Goal: Communication & Community: Share content

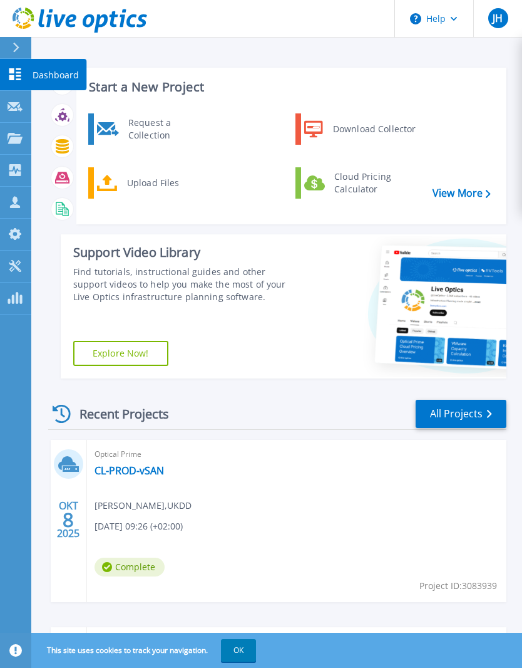
click at [7, 76] on link "Dashboard Dashboard" at bounding box center [15, 75] width 31 height 32
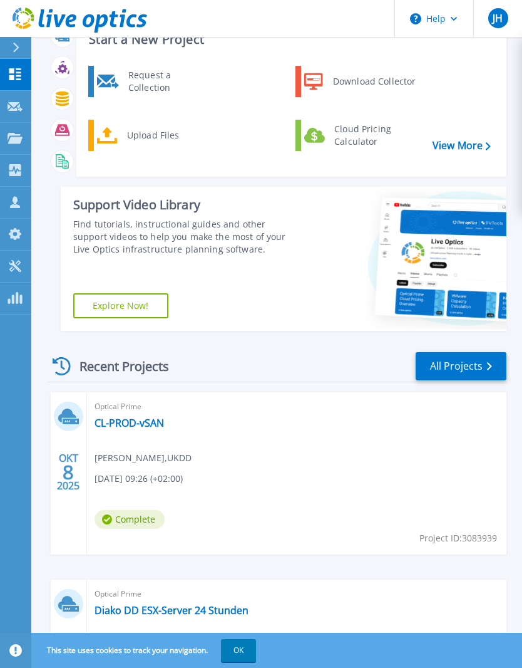
scroll to position [48, 0]
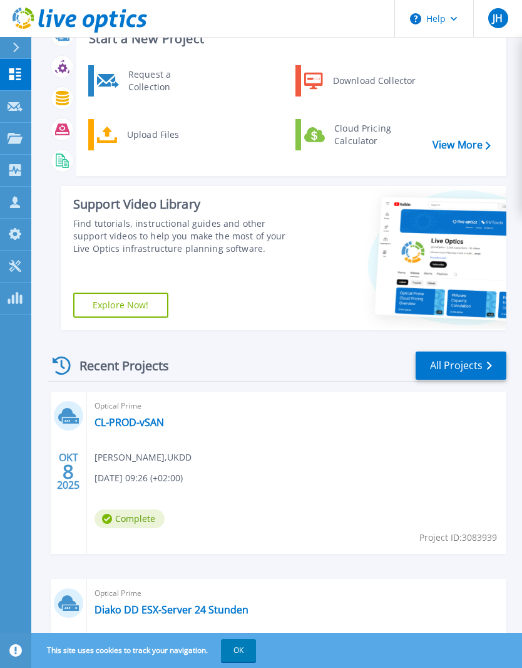
click at [147, 422] on link "CL-PROD-vSAN" at bounding box center [130, 422] width 70 height 13
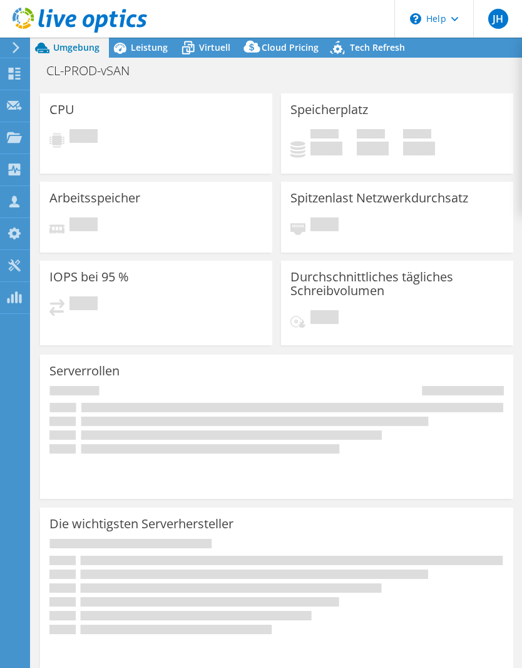
select select "EUFrankfurt"
select select "EUR"
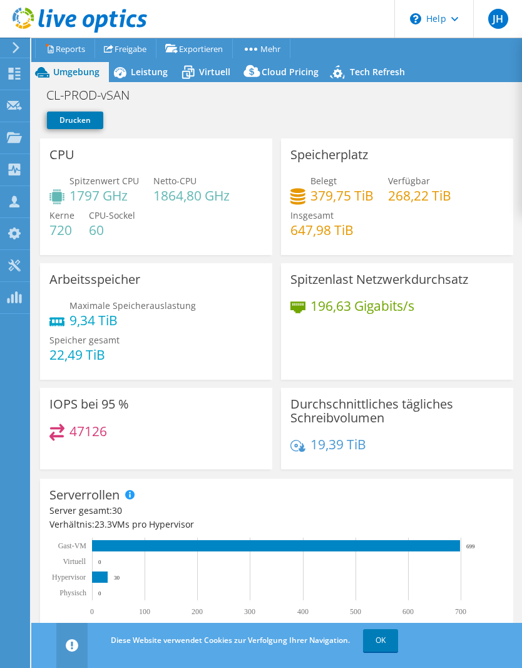
click at [142, 46] on link "Freigabe" at bounding box center [126, 48] width 62 height 19
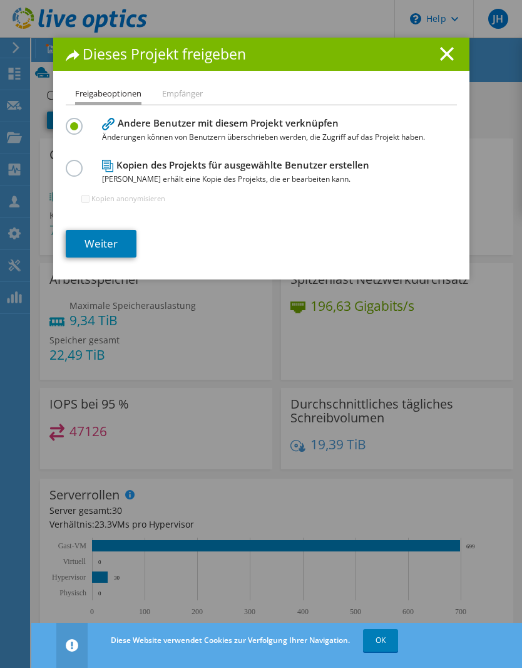
click at [118, 247] on link "Weiter" at bounding box center [101, 244] width 71 height 28
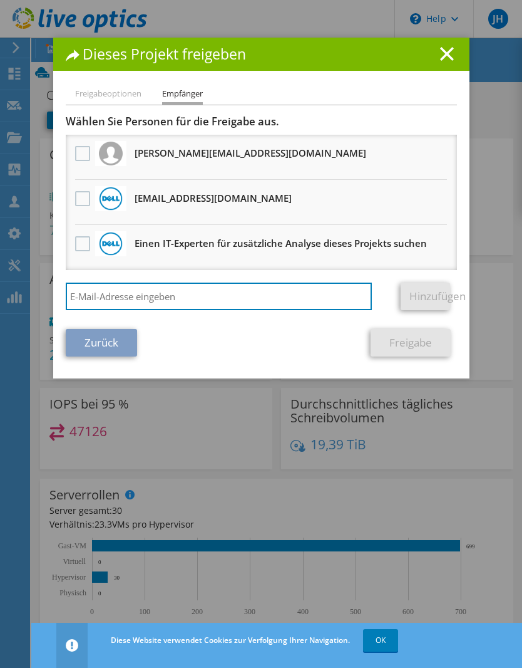
click at [239, 294] on input "search" at bounding box center [219, 296] width 307 height 28
type input "grossert@pdv-sachsen.net"
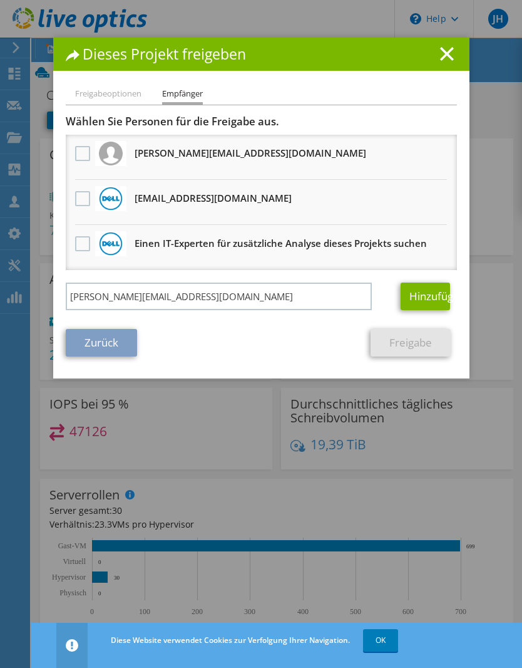
click at [432, 297] on link "Hinzufügen" at bounding box center [425, 296] width 49 height 28
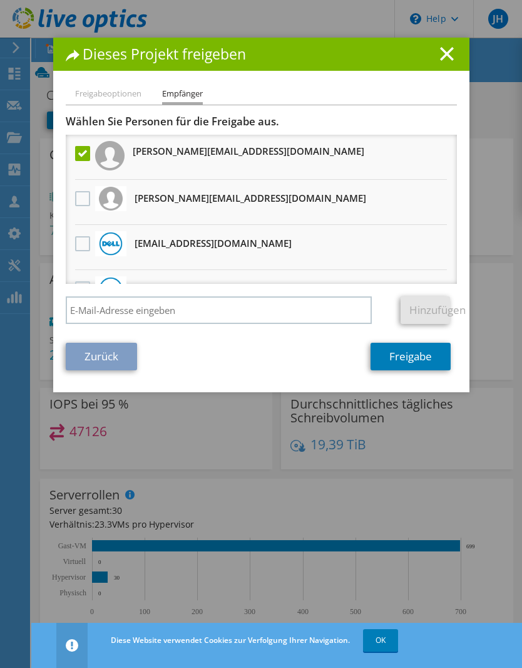
click at [418, 358] on link "Freigabe" at bounding box center [411, 357] width 80 height 28
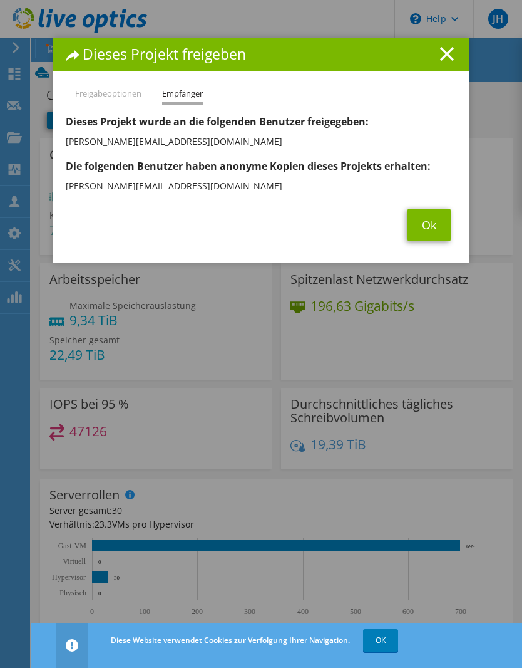
click at [432, 225] on link "Ok" at bounding box center [429, 225] width 43 height 33
